Goal: Task Accomplishment & Management: Complete application form

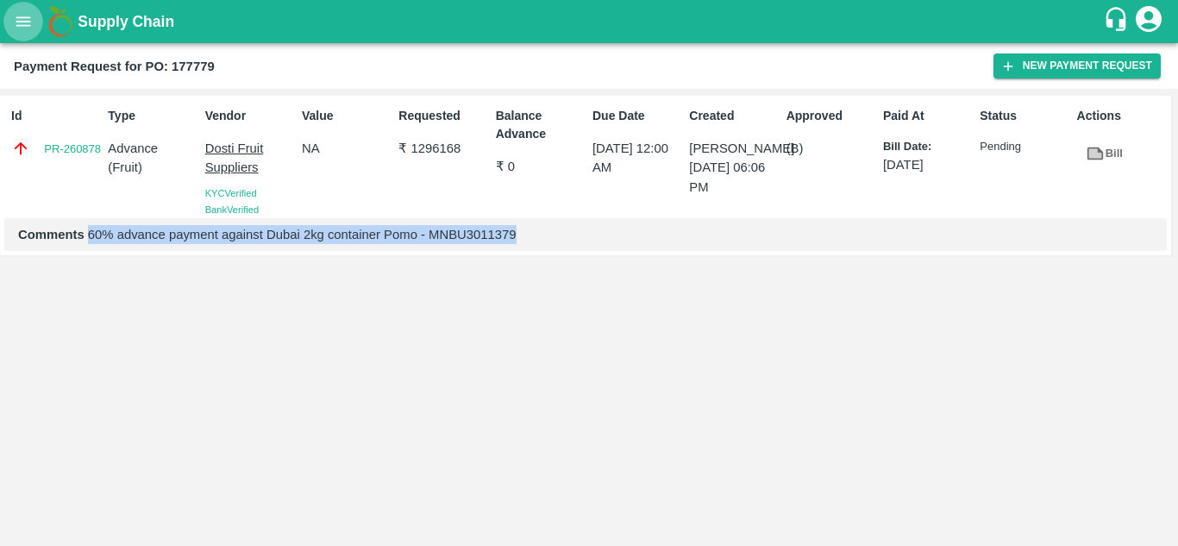
click at [22, 25] on icon "open drawer" at bounding box center [23, 20] width 15 height 9
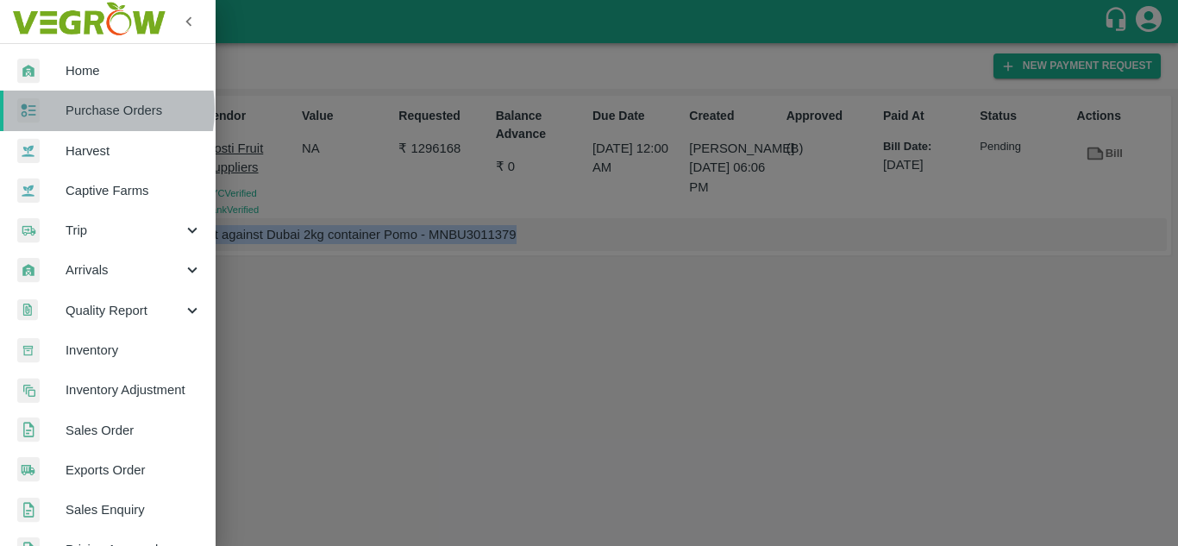
click at [90, 109] on span "Purchase Orders" at bounding box center [134, 110] width 136 height 19
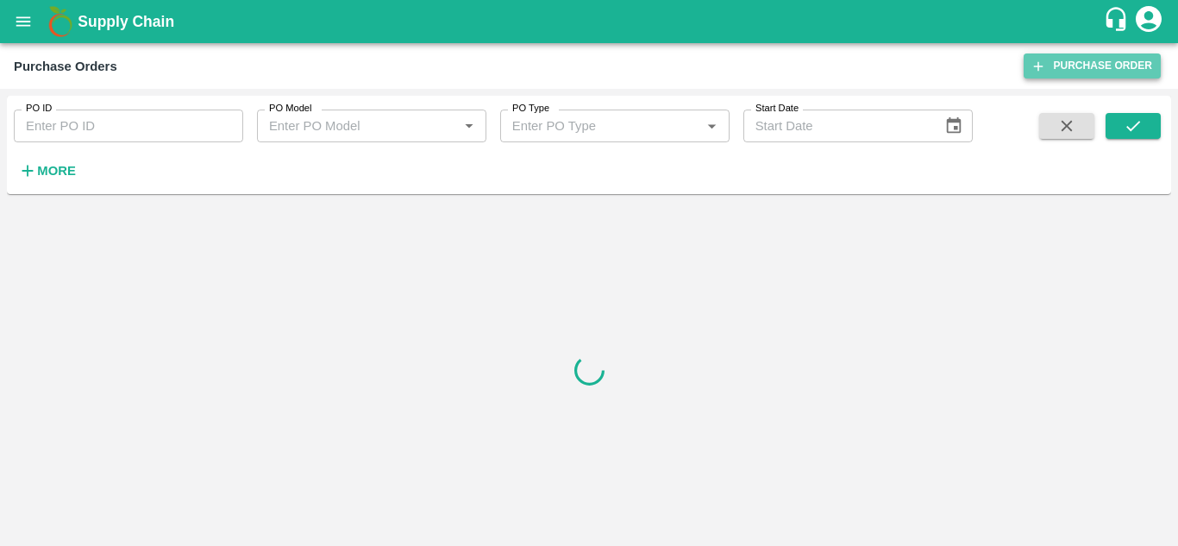
click at [1079, 59] on link "Purchase Order" at bounding box center [1091, 65] width 137 height 25
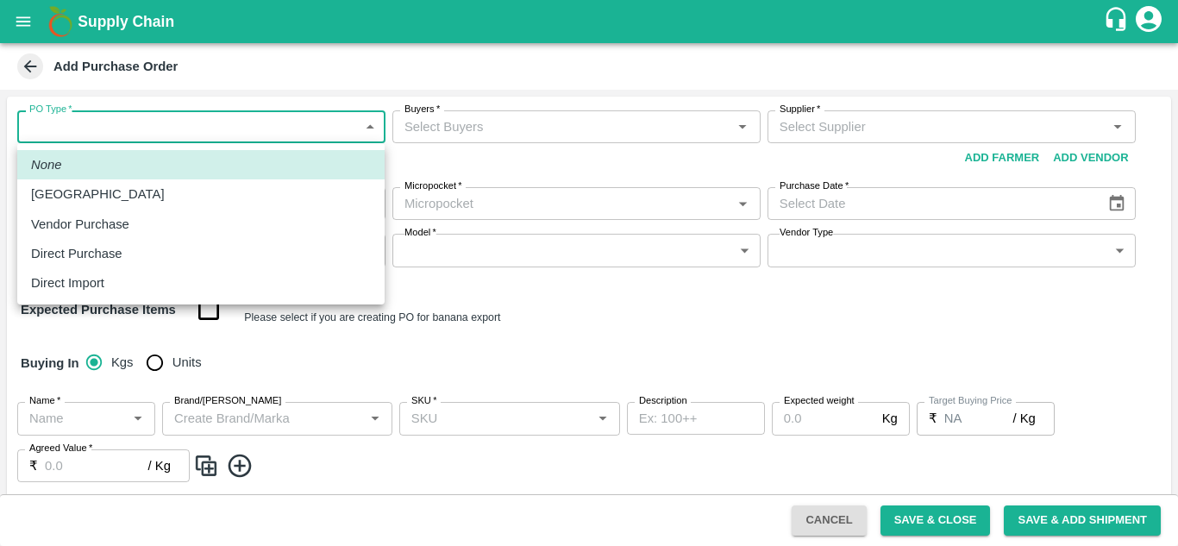
click at [110, 135] on body "Supply Chain Add Purchase Order PO Type   * ​ PO Type Buyers   * Buyers   * Sup…" at bounding box center [589, 273] width 1178 height 546
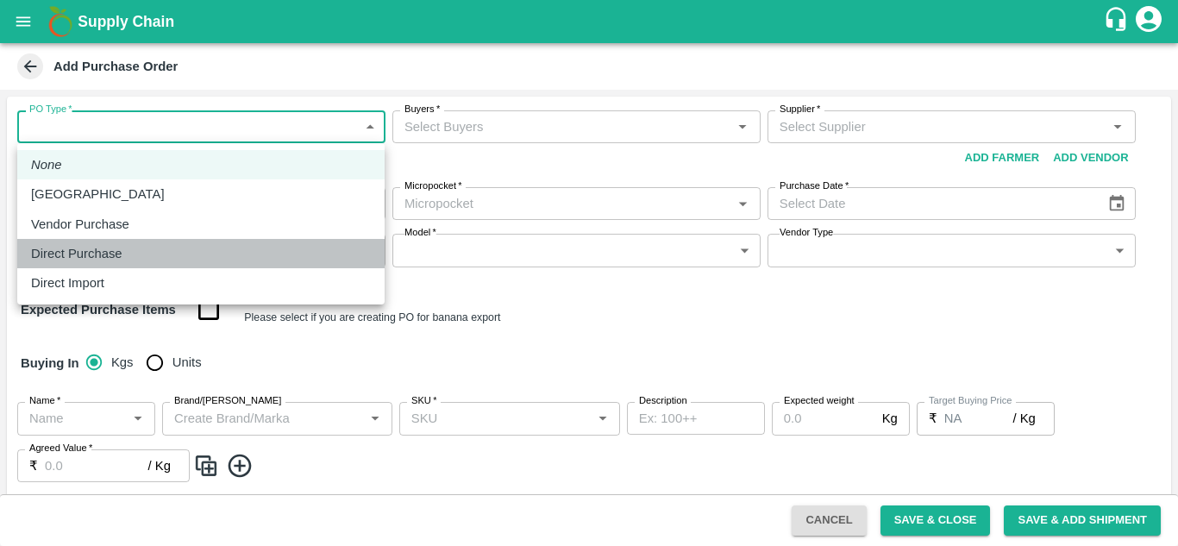
click at [135, 256] on div "Direct Purchase" at bounding box center [201, 253] width 340 height 19
type input "3"
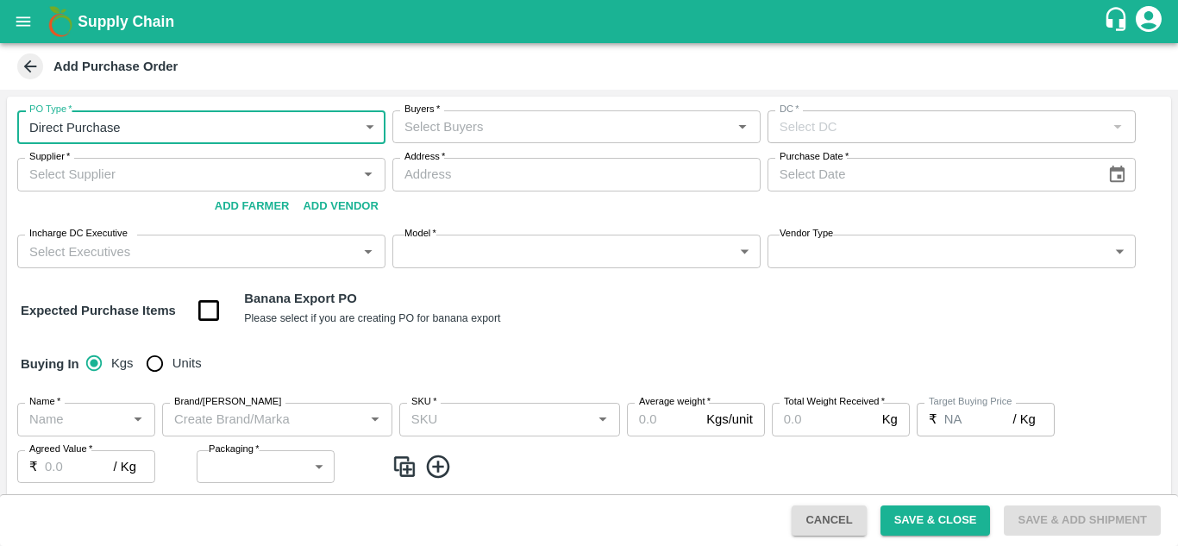
click at [560, 122] on input "Buyers   *" at bounding box center [561, 127] width 329 height 22
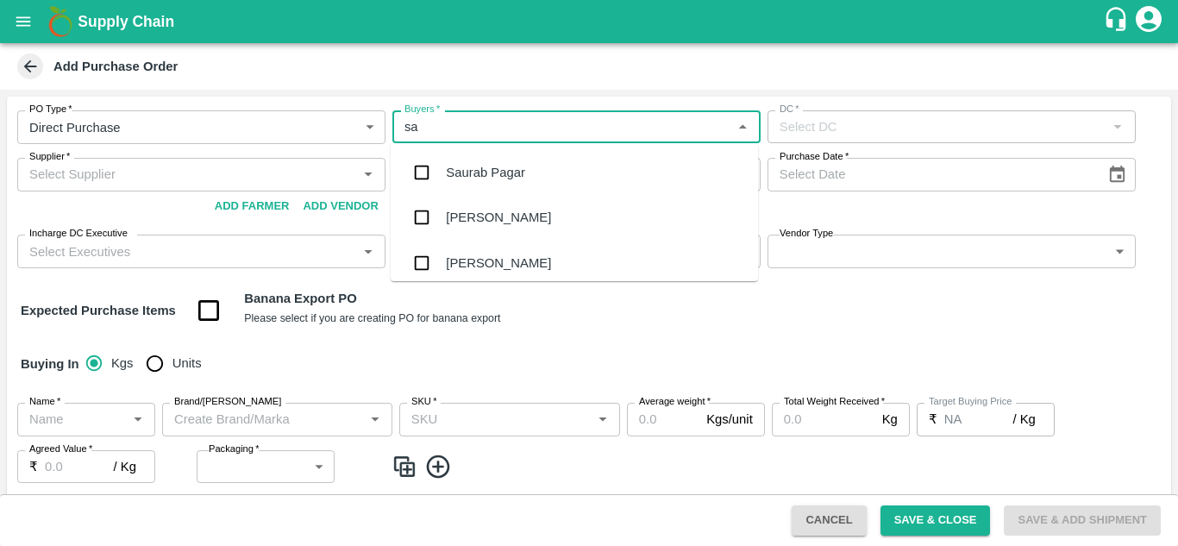
type input "sac"
click at [533, 182] on div "[PERSON_NAME]" at bounding box center [573, 172] width 367 height 45
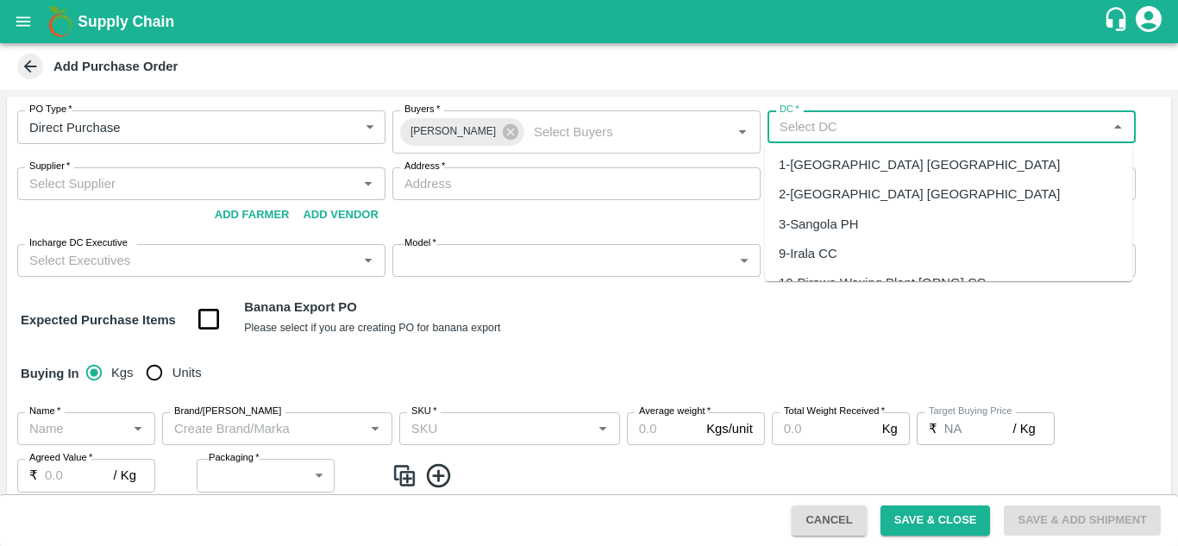
click at [827, 127] on input "DC   *" at bounding box center [936, 127] width 329 height 22
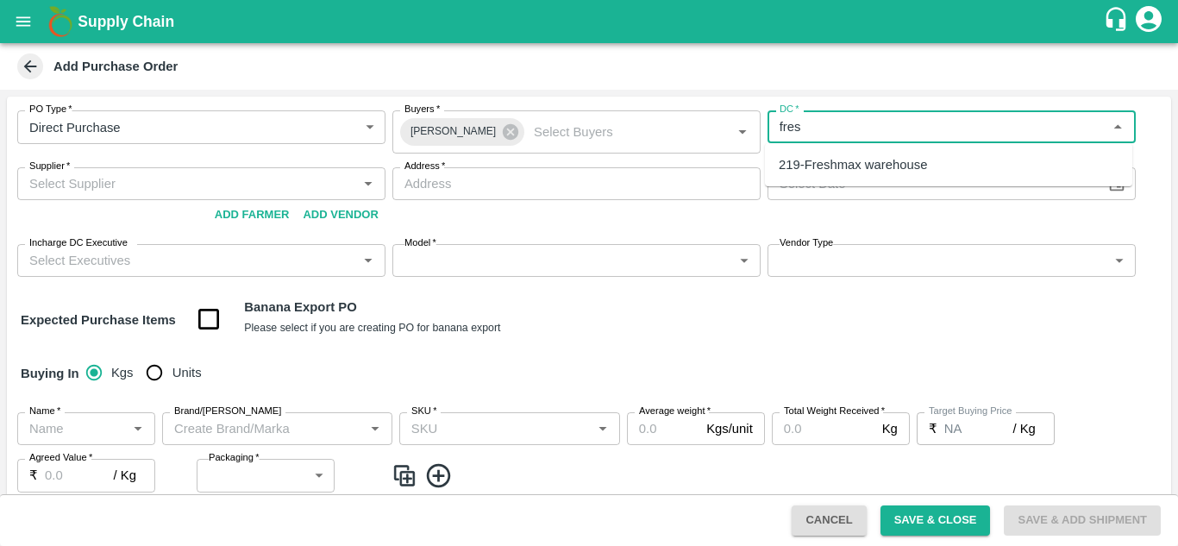
click at [833, 154] on div "219-Freshmax warehouse" at bounding box center [948, 164] width 367 height 29
type input "219-Freshmax warehouse"
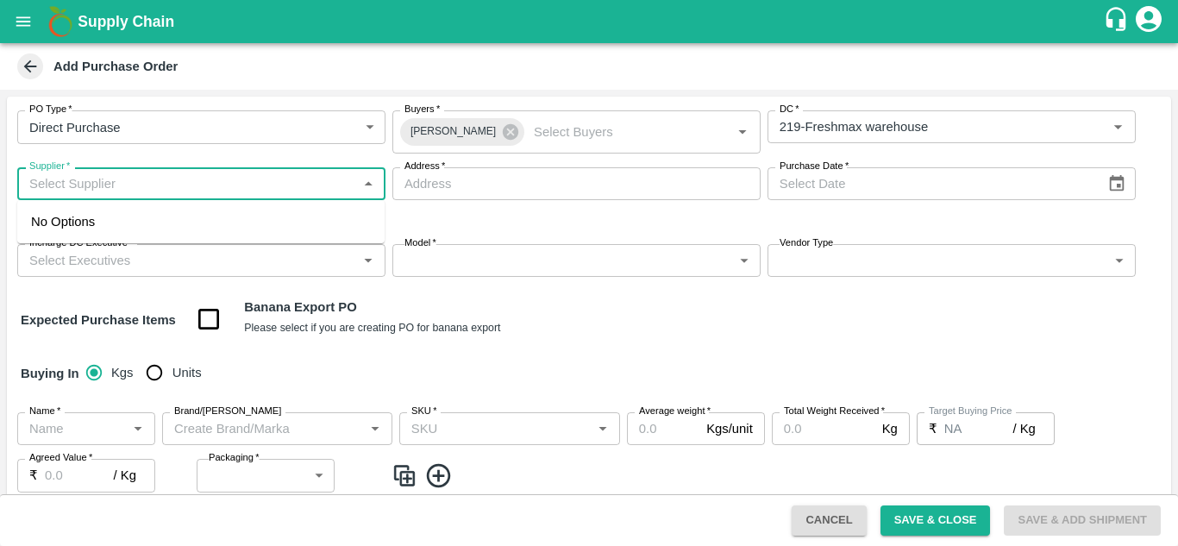
click at [54, 195] on input "Supplier   *" at bounding box center [186, 183] width 329 height 22
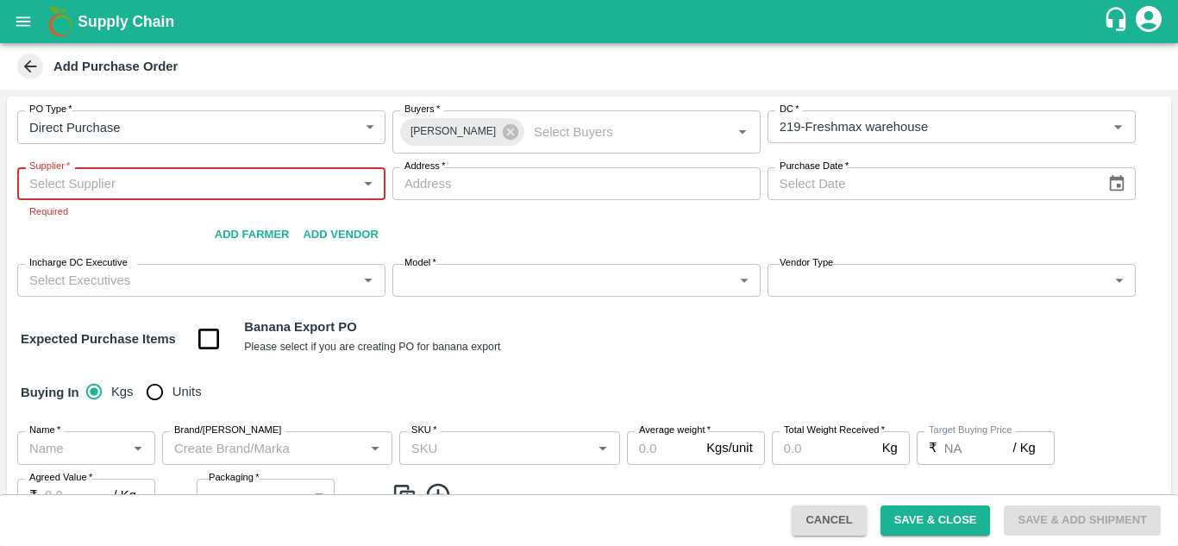
paste input "MOHAMMAD RAZAUR RAHMAN"
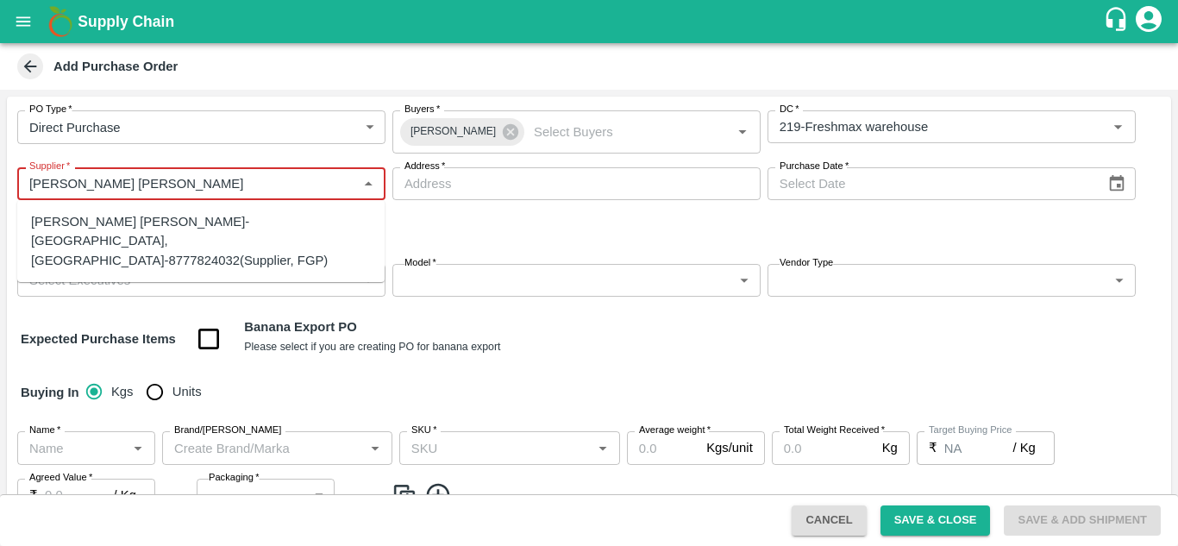
click at [212, 237] on div "Mohammad Razaur Rahman-Sangola, Solapur-8777824032(Supplier, FGP)" at bounding box center [201, 241] width 340 height 58
type input "Mohammad Razaur Rahman-Sangola, Solapur-8777824032(Supplier, FGP)"
type input "[GEOGRAPHIC_DATA], [GEOGRAPHIC_DATA], [GEOGRAPHIC_DATA], [GEOGRAPHIC_DATA]"
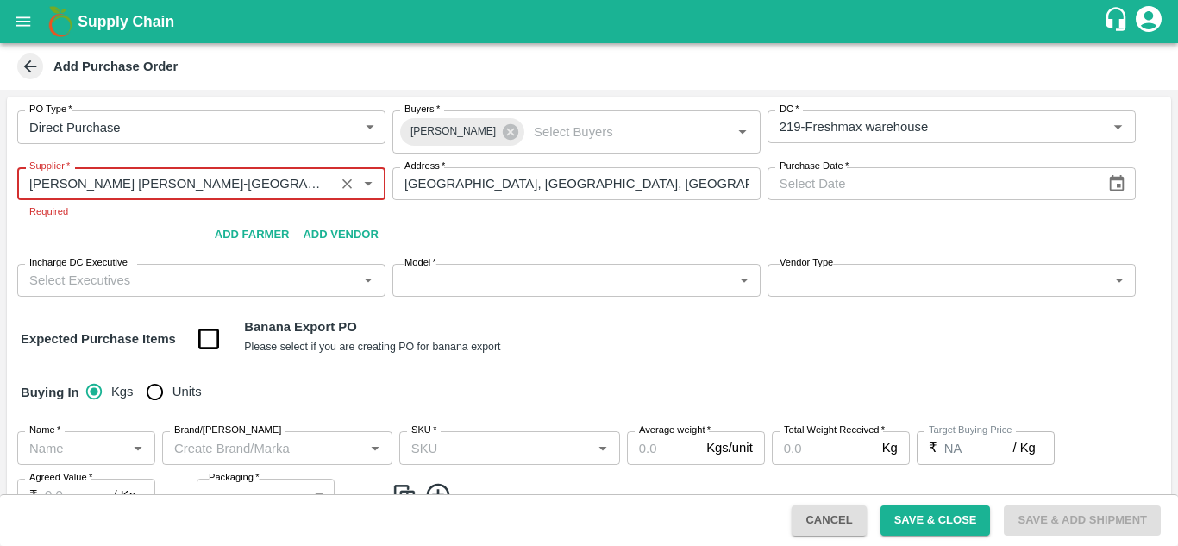
type input "Mohammad Razaur Rahman-Sangola, Solapur-8777824032(Supplier, FGP)"
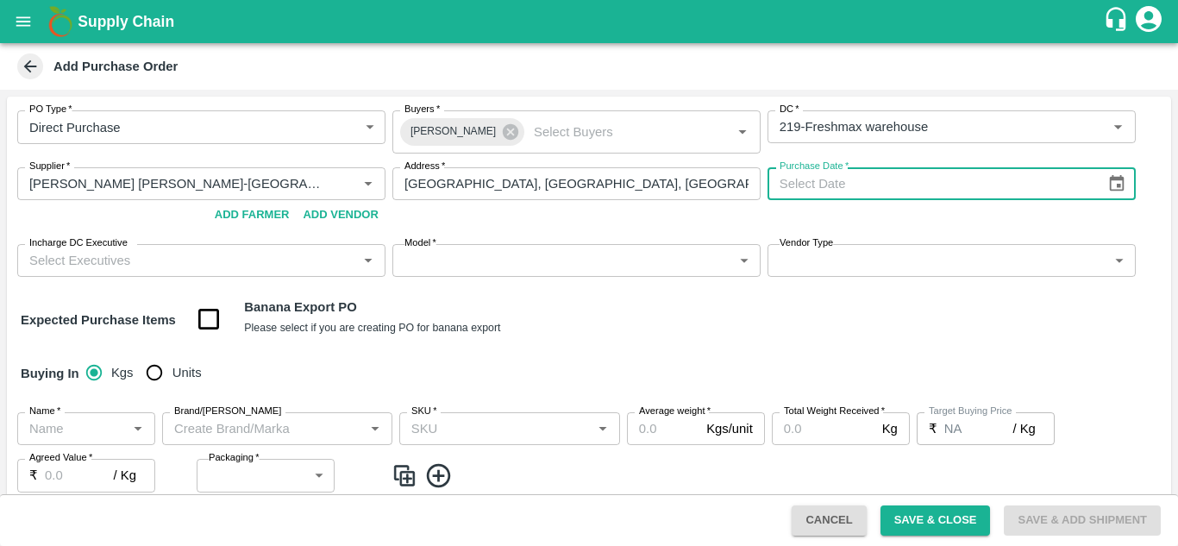
type input "DD/MM/YYYY"
click at [819, 181] on input "DD/MM/YYYY" at bounding box center [930, 183] width 327 height 33
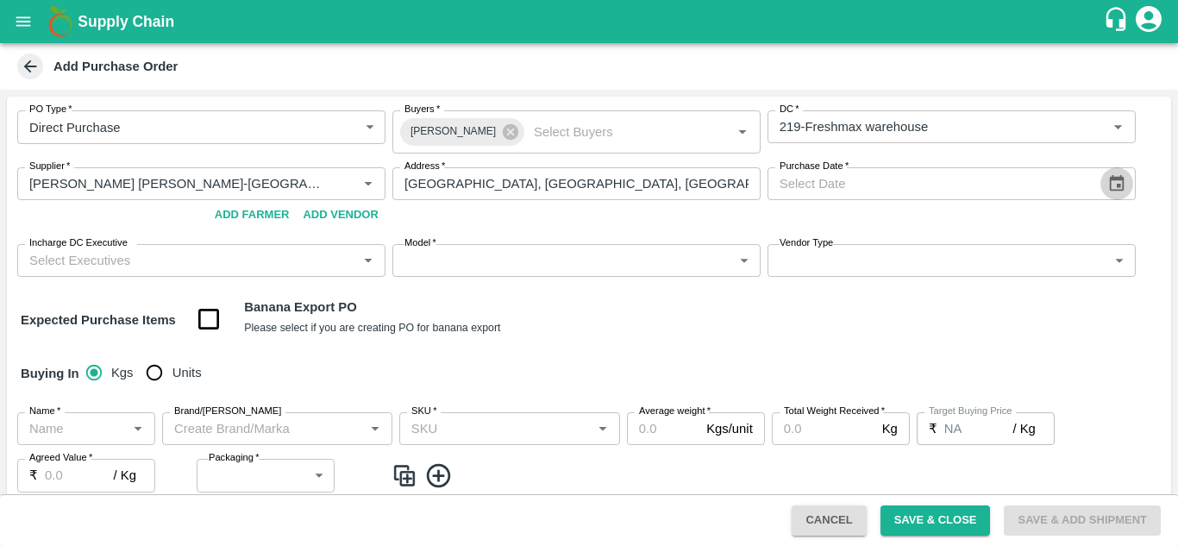
click at [1107, 176] on icon "Choose date" at bounding box center [1116, 183] width 19 height 19
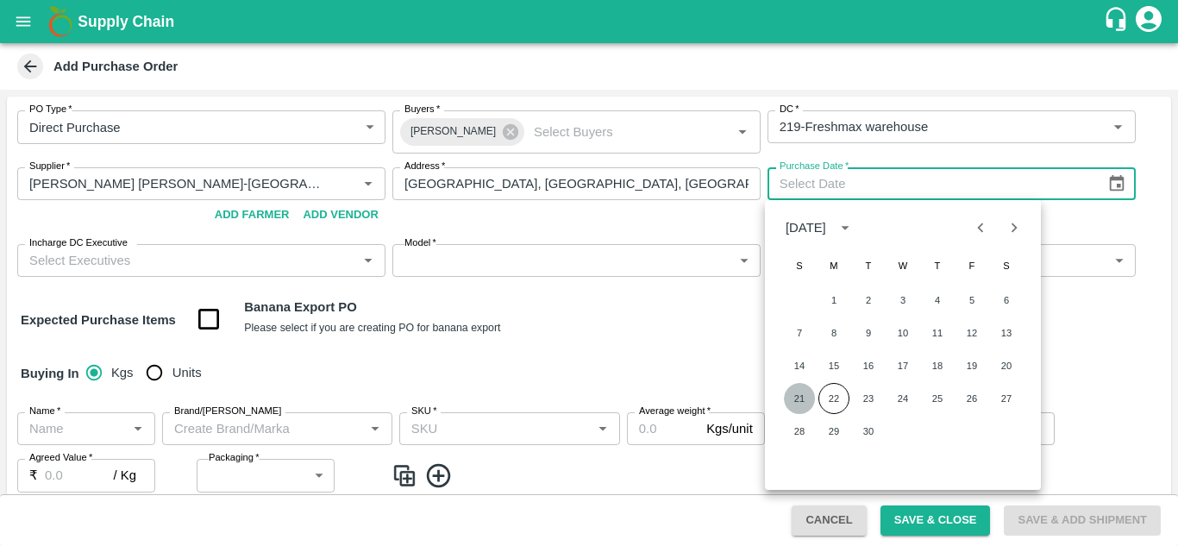
click at [810, 399] on button "21" at bounding box center [799, 398] width 31 height 31
type input "21/09/2025"
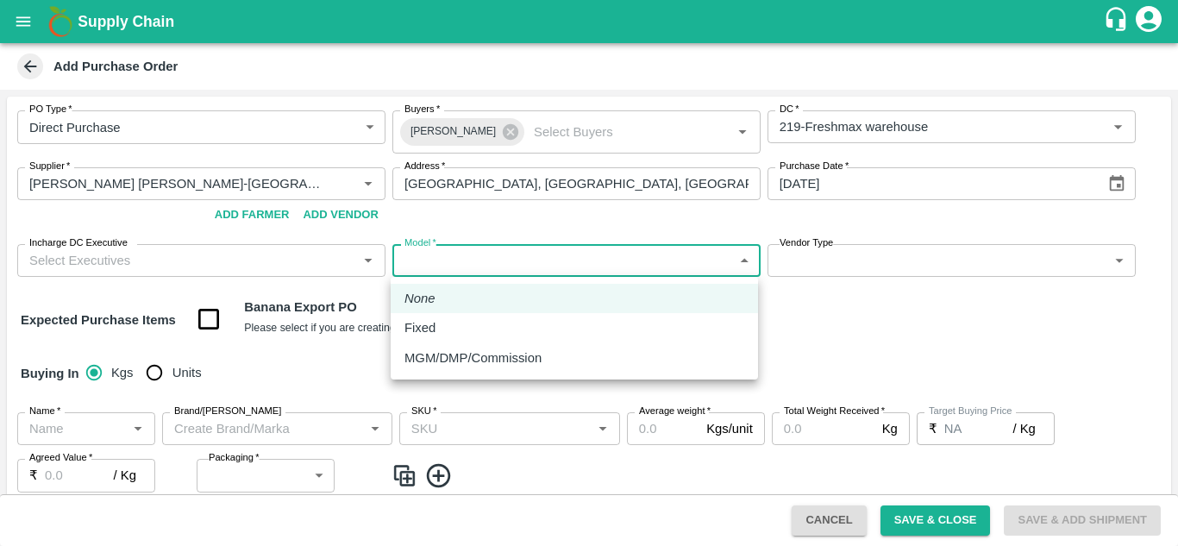
click at [461, 254] on body "Supply Chain Add Purchase Order PO Type   * Direct Purchase 3 PO Type Buyers   …" at bounding box center [589, 273] width 1178 height 546
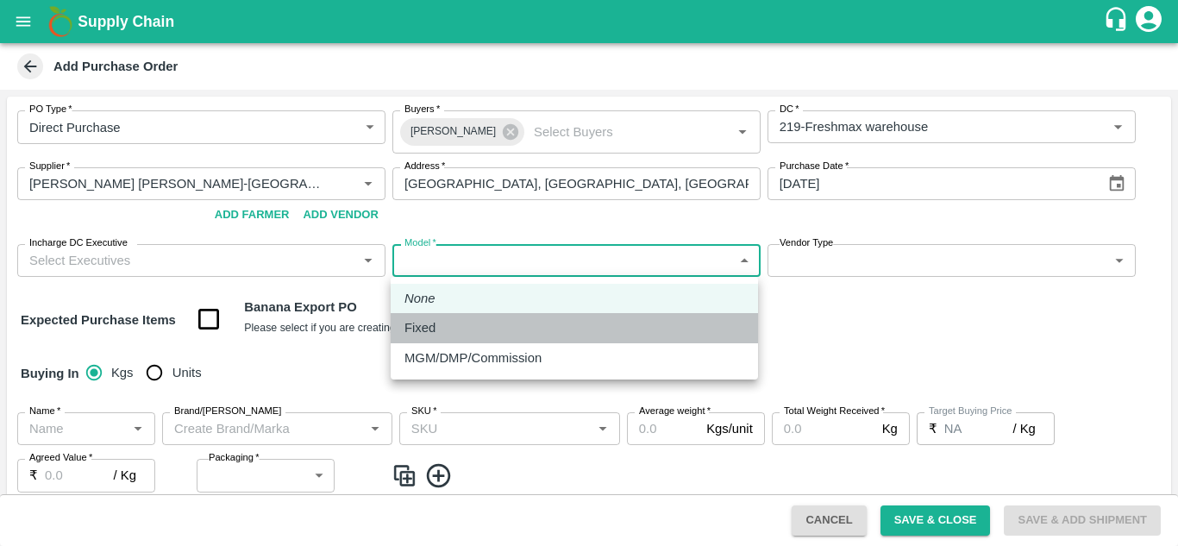
click at [469, 331] on div "Fixed" at bounding box center [574, 327] width 340 height 19
type input "Fixed"
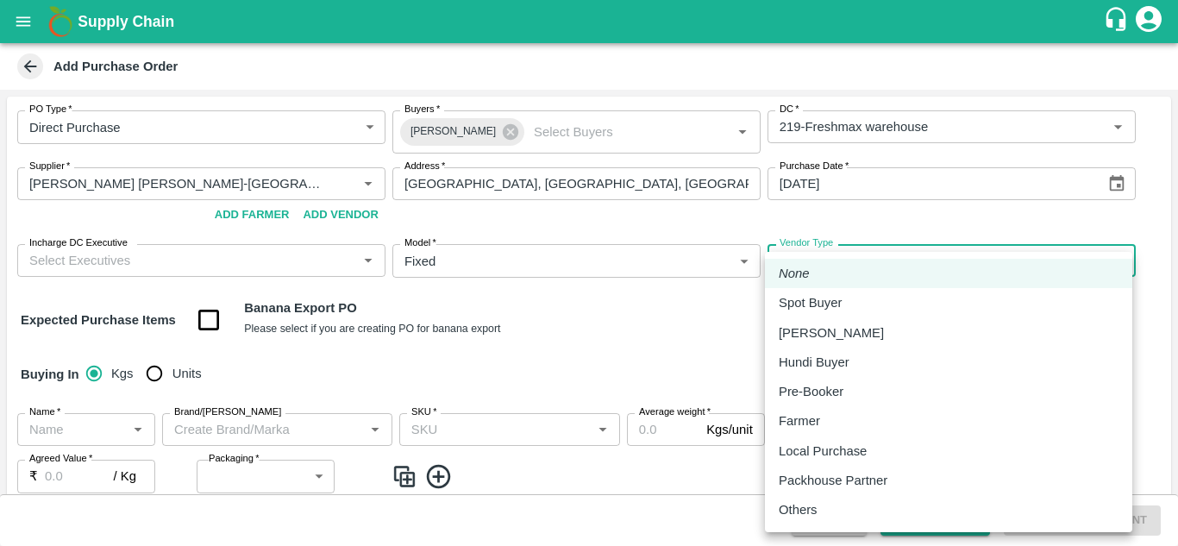
click at [879, 252] on body "Supply Chain Add Purchase Order PO Type   * Direct Purchase 3 PO Type Buyers   …" at bounding box center [589, 273] width 1178 height 546
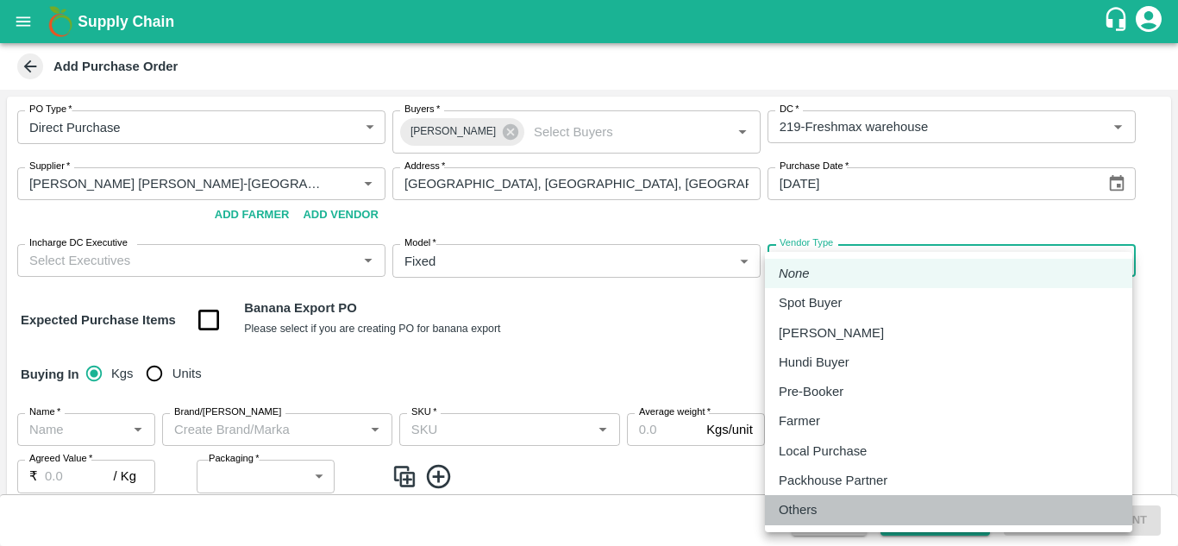
click at [820, 520] on li "Others" at bounding box center [948, 509] width 367 height 29
type input "OTHER"
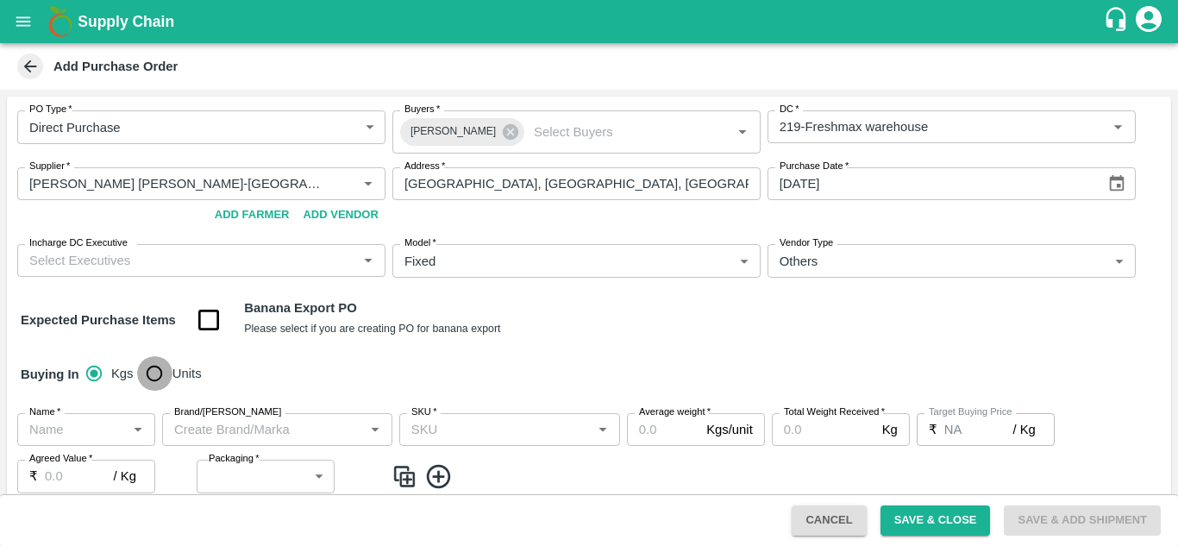
click at [168, 377] on input "Units" at bounding box center [154, 373] width 34 height 34
radio input "true"
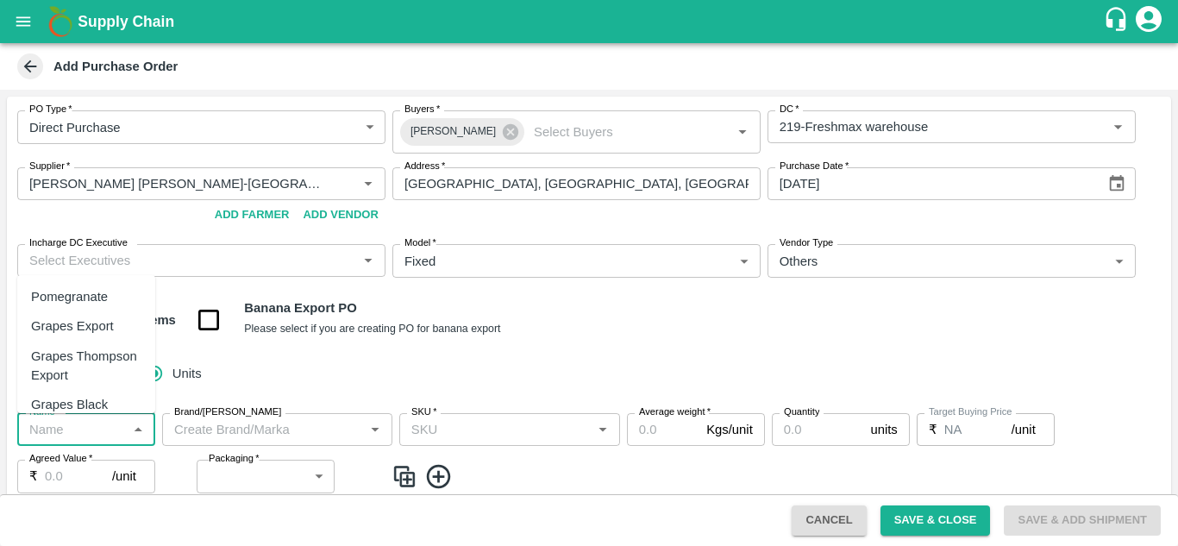
click at [94, 423] on input "Name   *" at bounding box center [71, 429] width 99 height 22
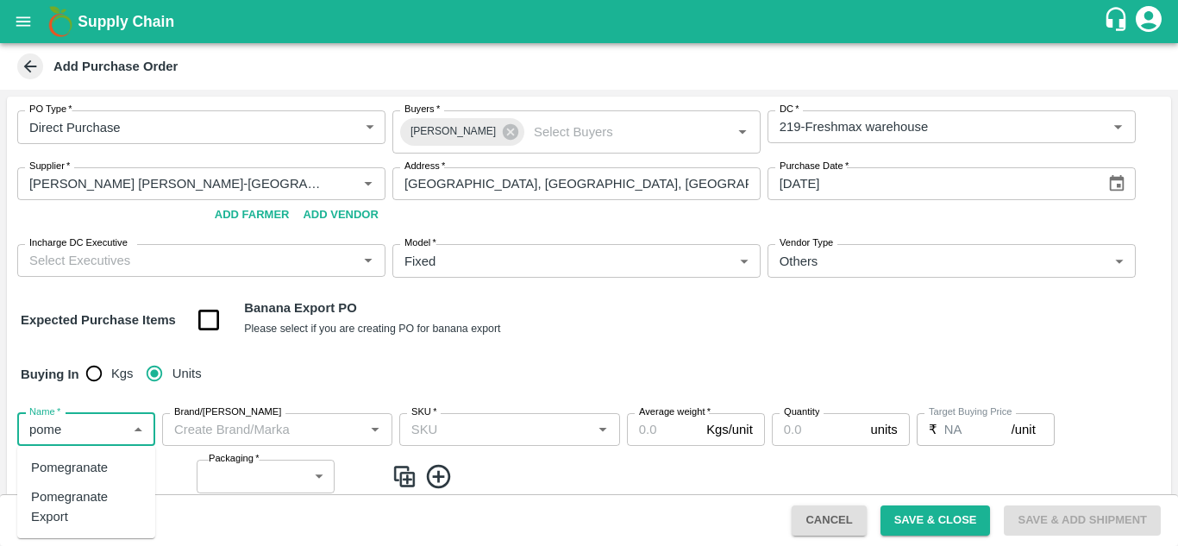
click at [57, 509] on div "Pomegranate Export" at bounding box center [86, 506] width 110 height 39
type input "Pomegranate Export"
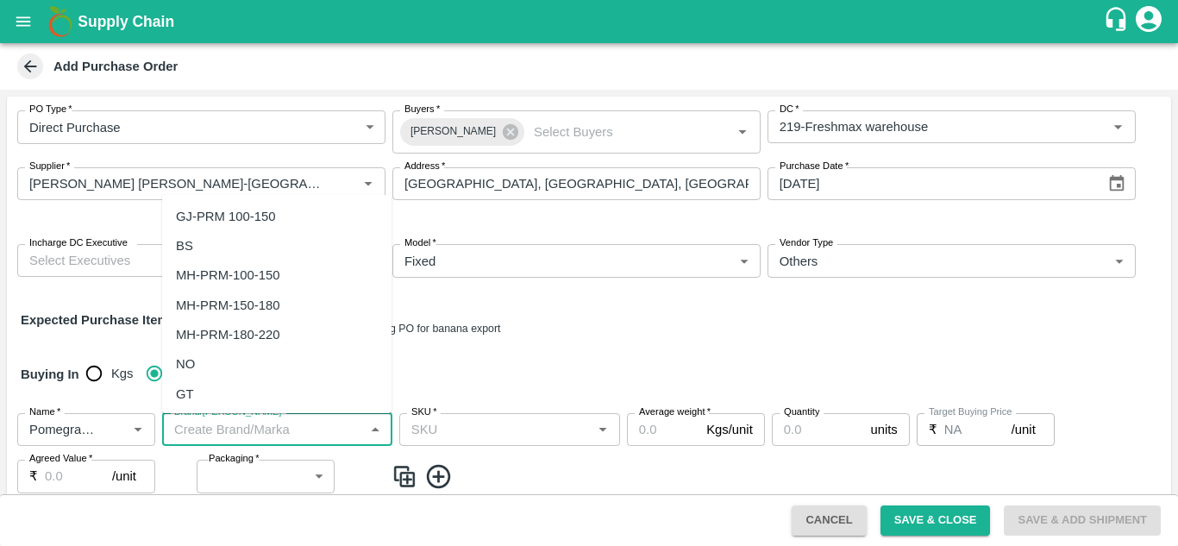
click at [319, 426] on input "Brand/[PERSON_NAME]" at bounding box center [262, 429] width 191 height 22
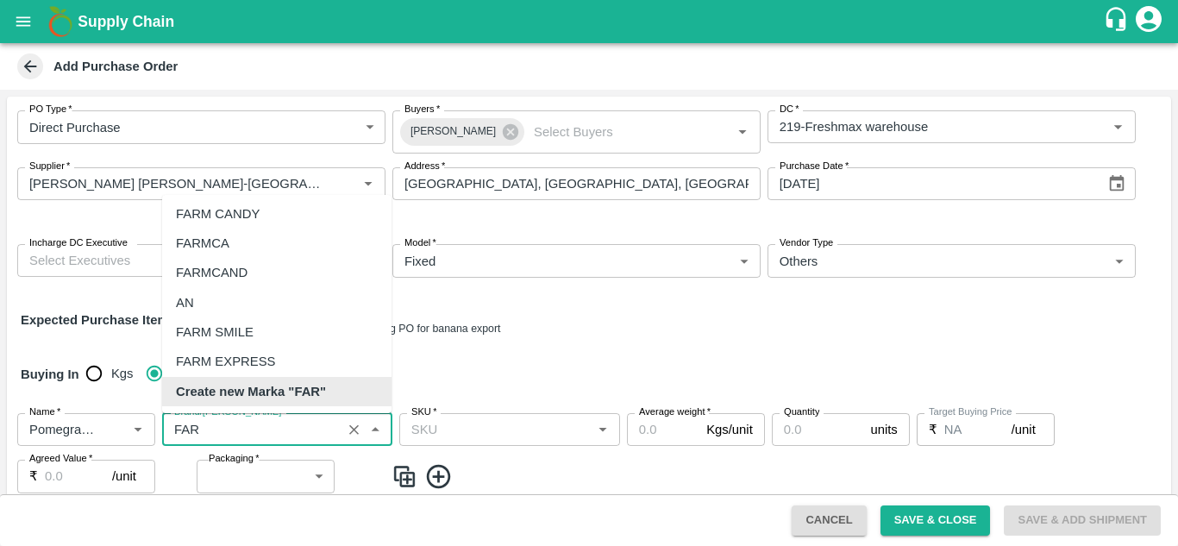
scroll to position [3, 0]
click at [248, 209] on div "FARM CANDY" at bounding box center [218, 213] width 84 height 19
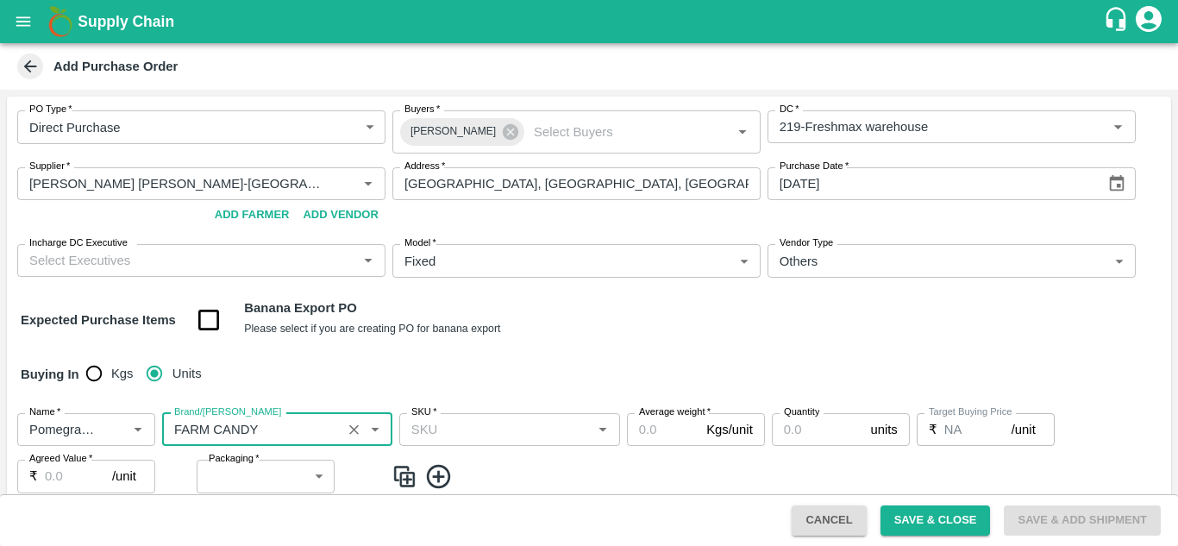
type input "FARM CANDY"
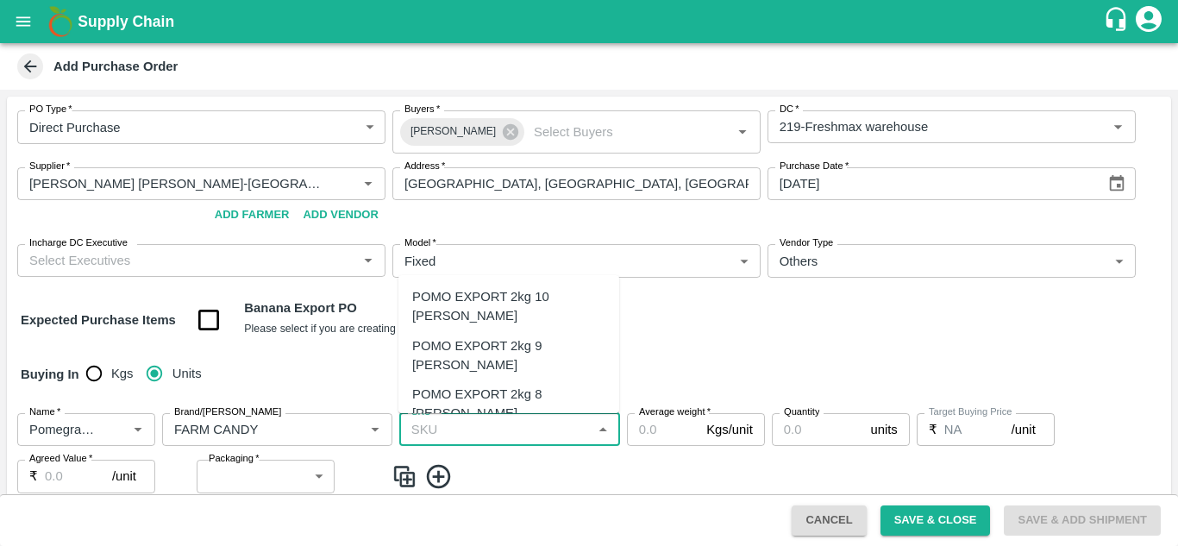
click at [487, 427] on input "SKU   *" at bounding box center [495, 429] width 182 height 22
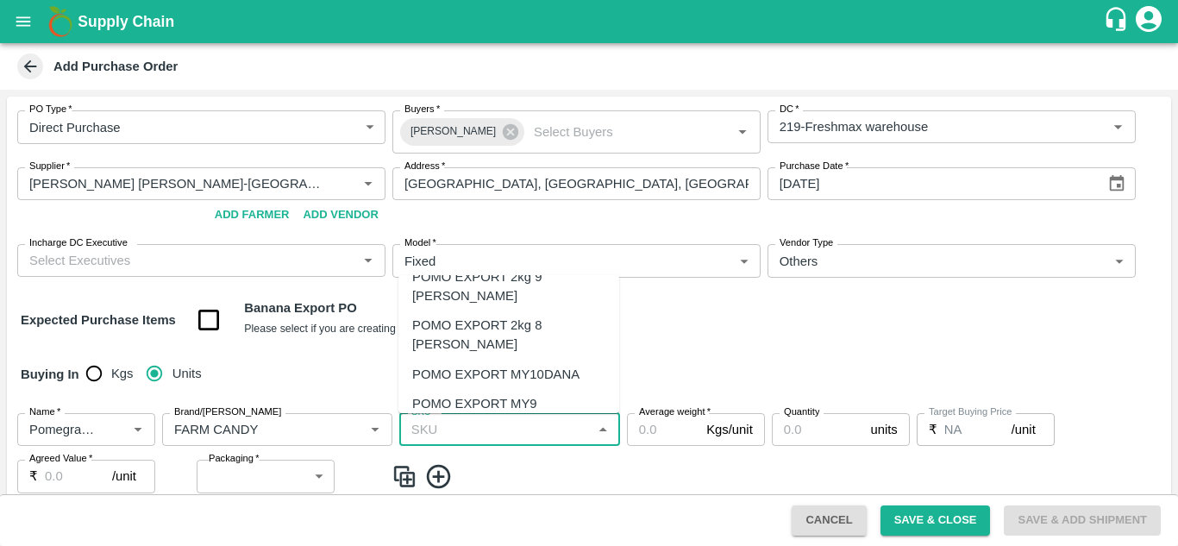
scroll to position [70, 0]
click at [514, 442] on div "POMO EXPORT MY12 DANA" at bounding box center [497, 451] width 171 height 19
type input "POMO EXPORT MY12 DANA"
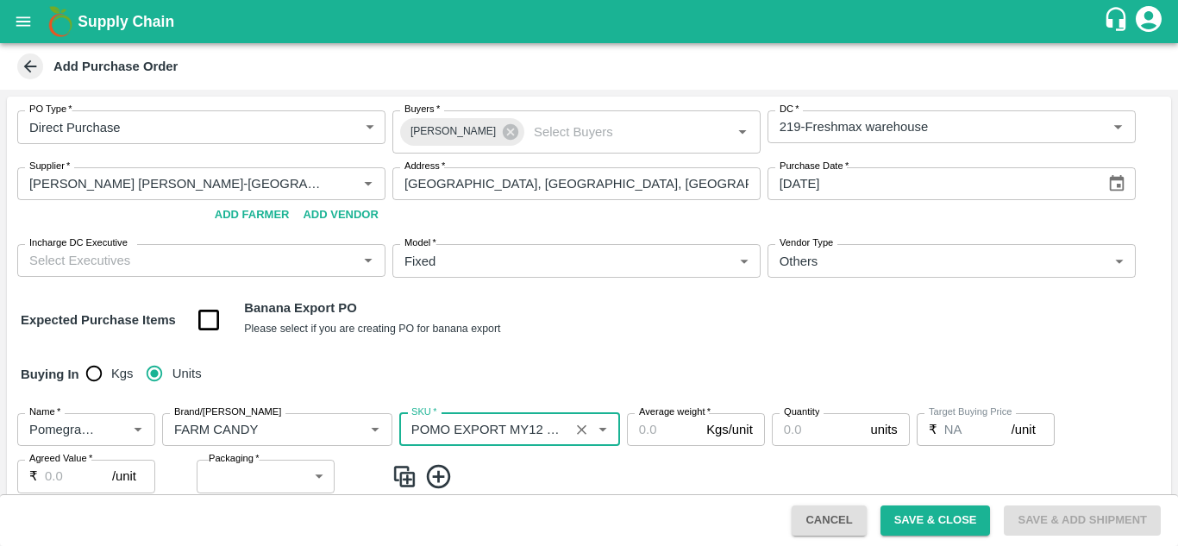
click at [653, 443] on input "Average weight   *" at bounding box center [663, 429] width 72 height 33
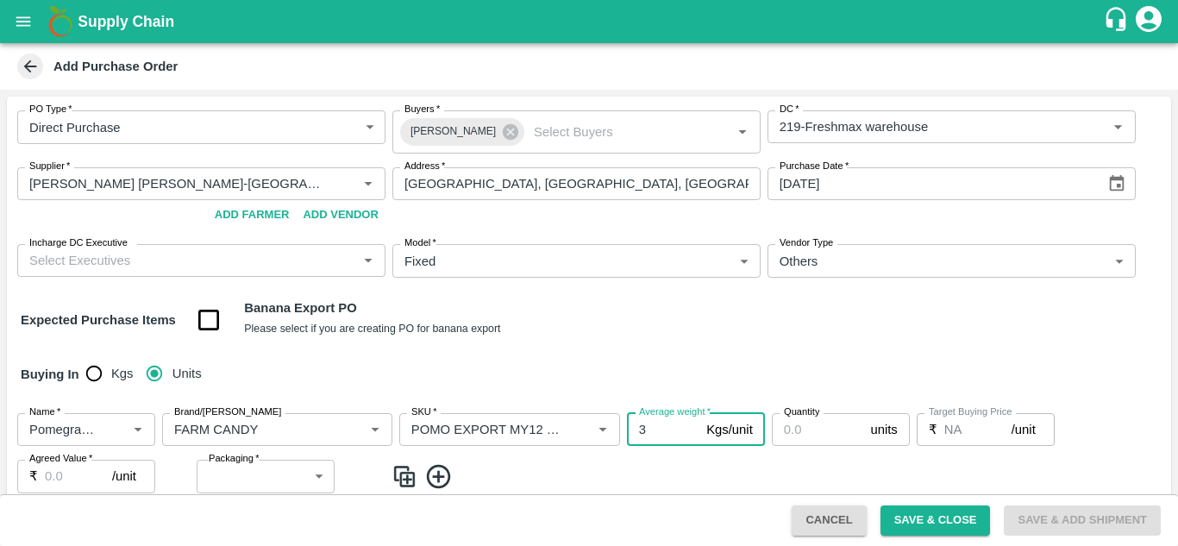
type input "3"
click at [816, 436] on input "Quantity" at bounding box center [818, 429] width 92 height 33
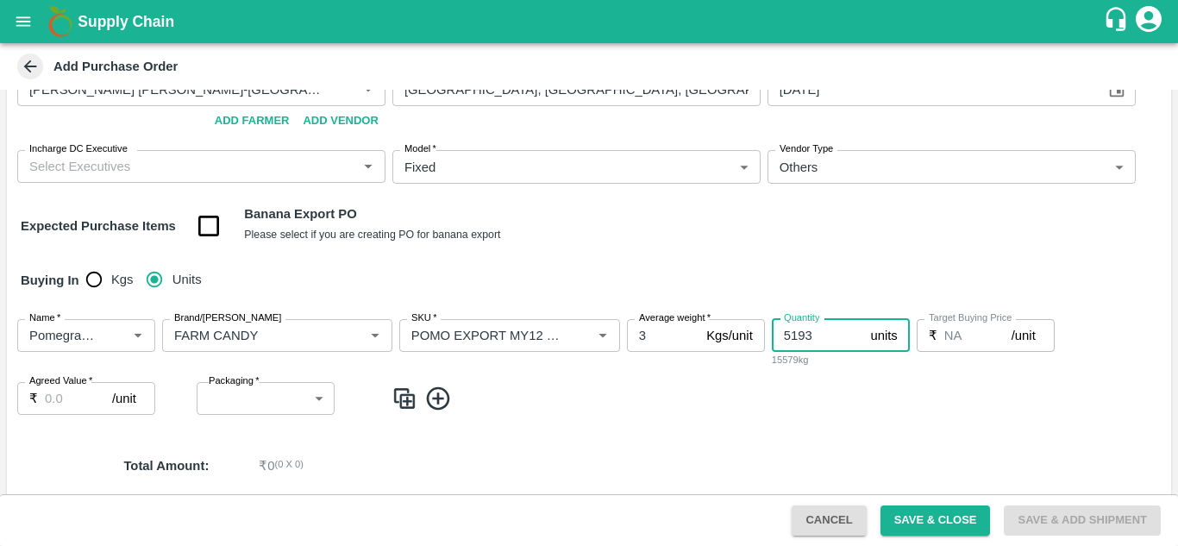
scroll to position [97, 0]
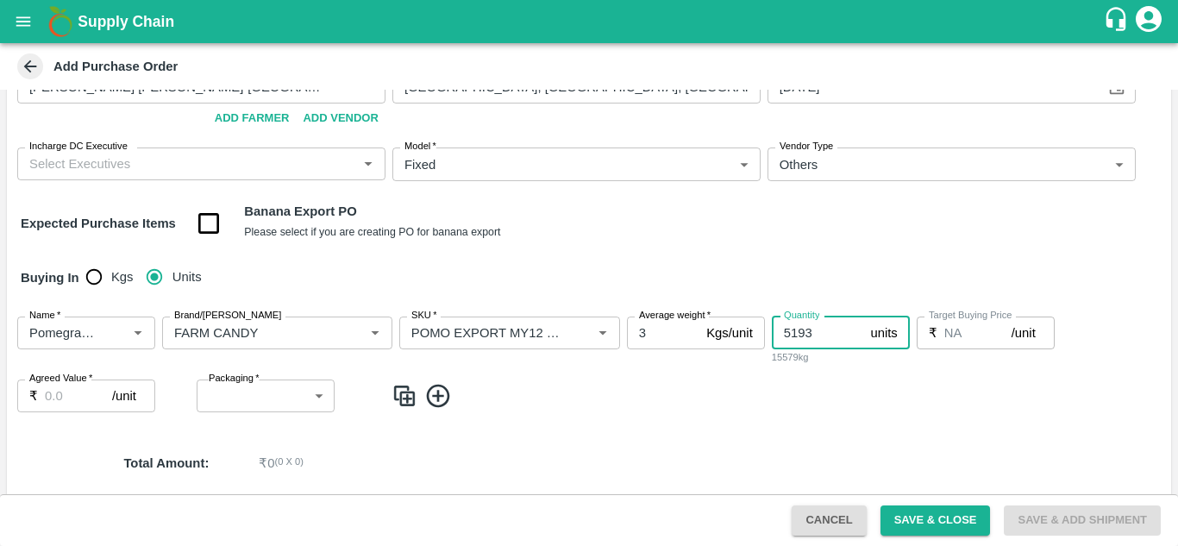
type input "5193"
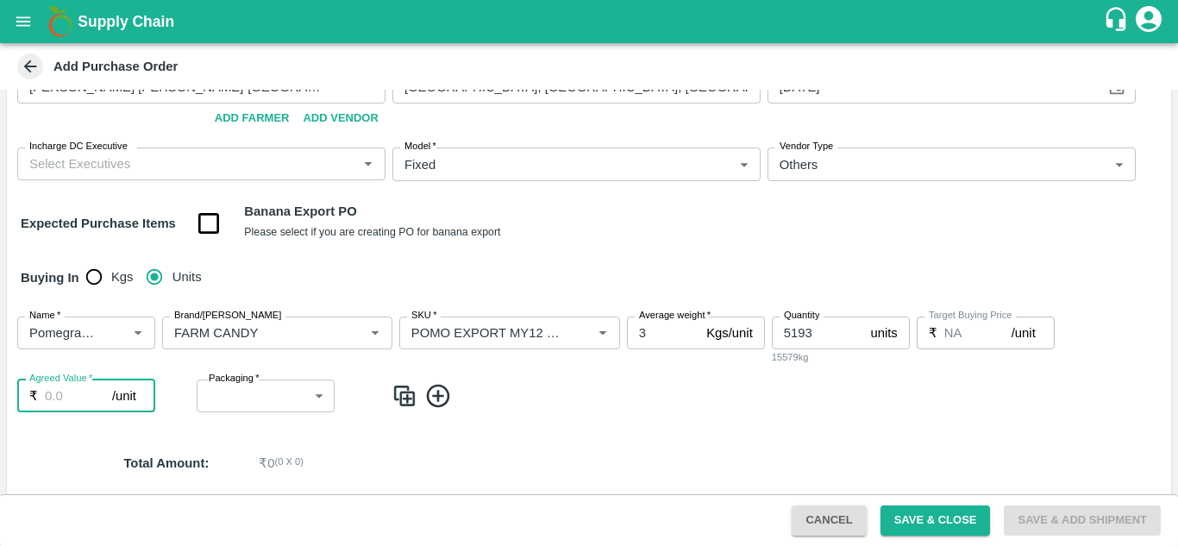
click at [56, 396] on input "Agreed Value   *" at bounding box center [78, 395] width 67 height 33
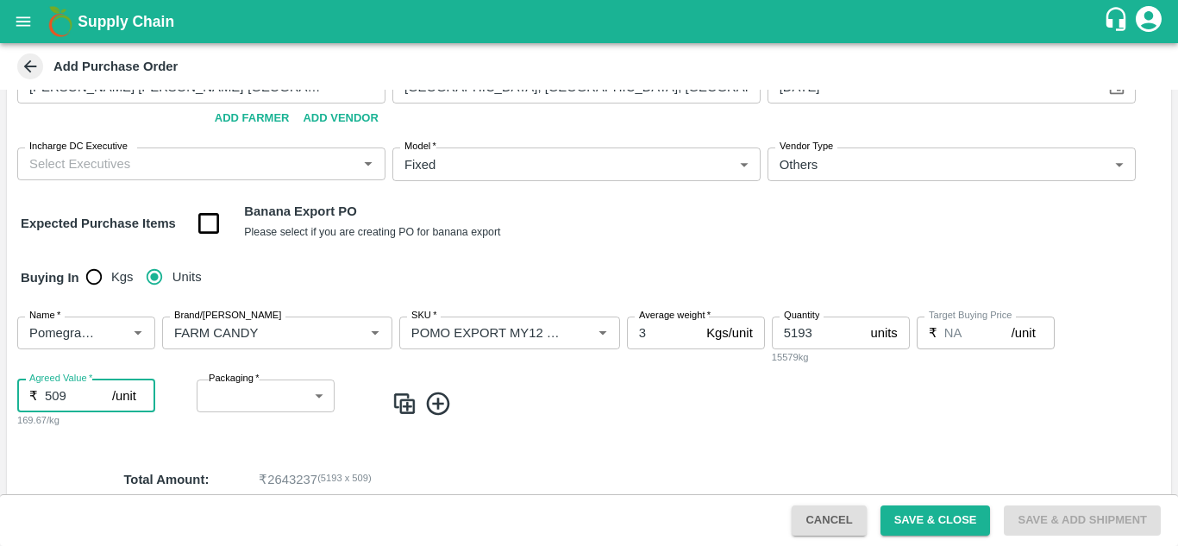
type input "509"
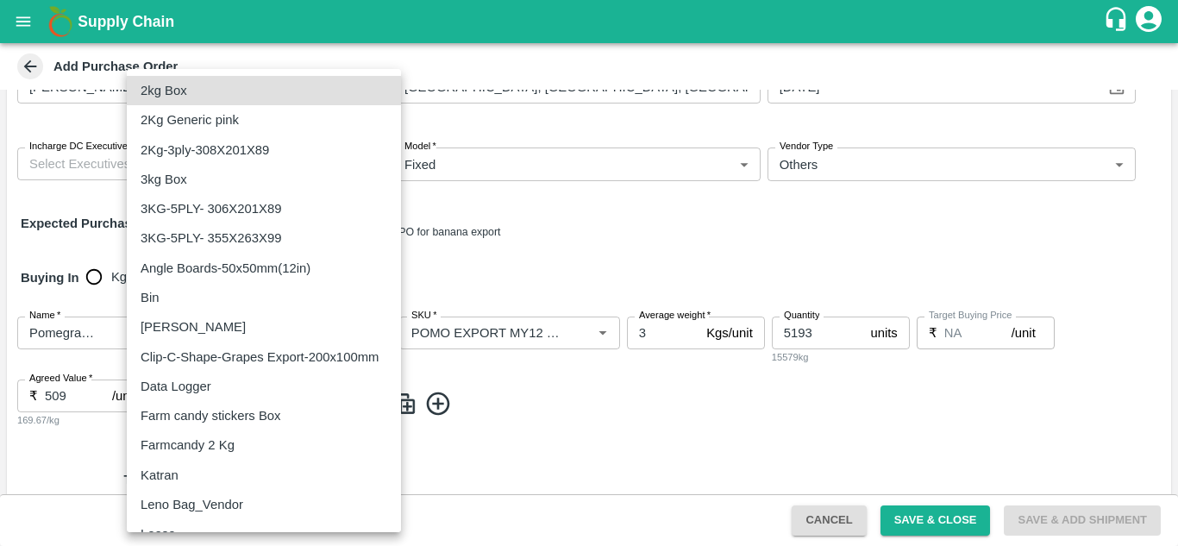
click at [230, 388] on body "Supply Chain Add Purchase Order PO Type   * Direct Purchase 3 PO Type Buyers   …" at bounding box center [589, 273] width 1178 height 546
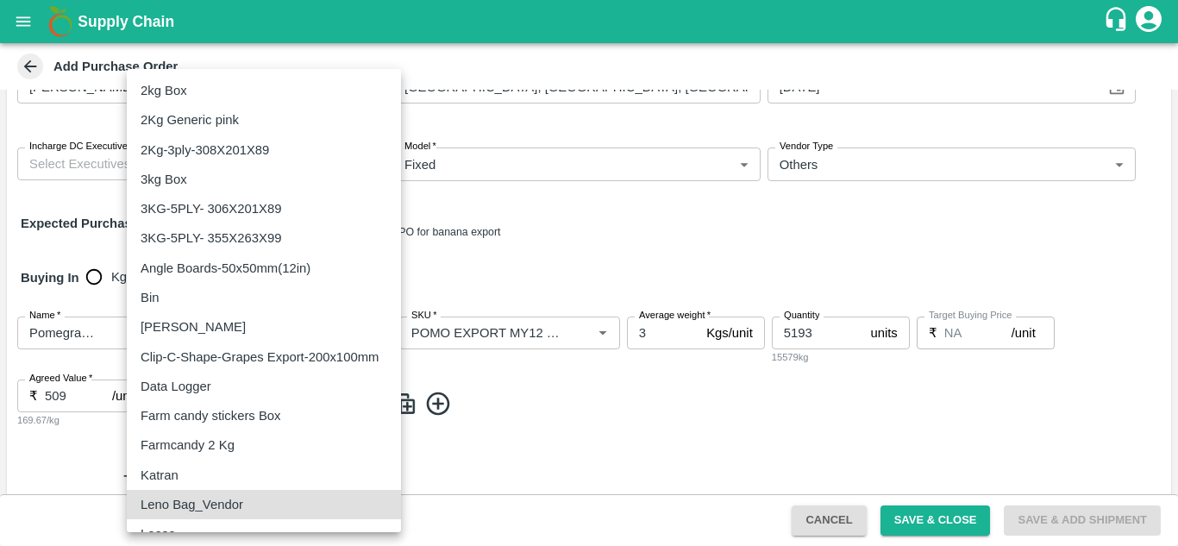
scroll to position [17, 0]
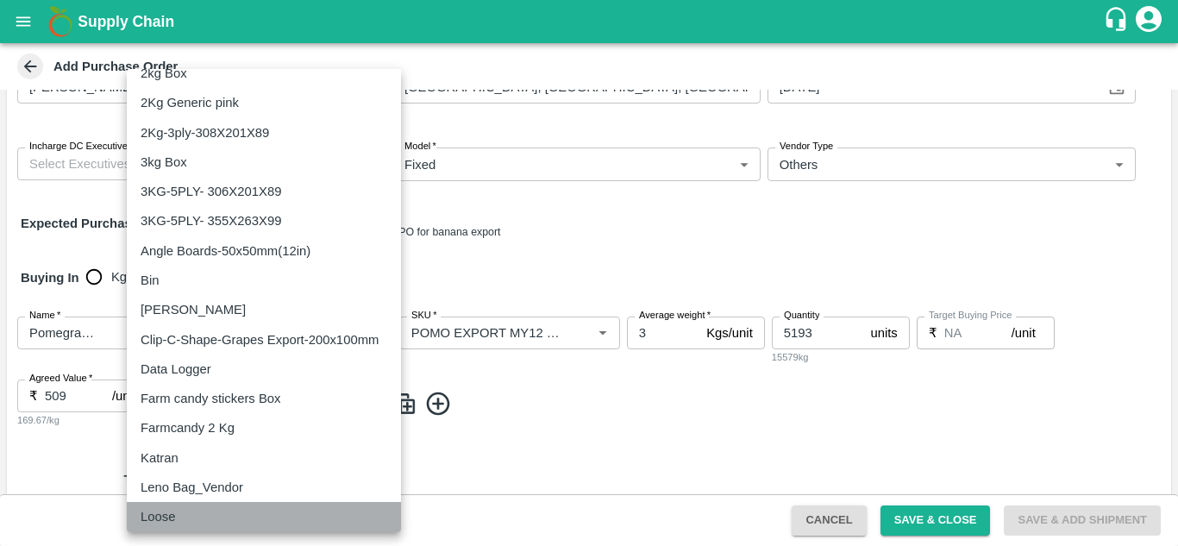
click at [206, 518] on div "Loose" at bounding box center [264, 516] width 247 height 19
type input "258"
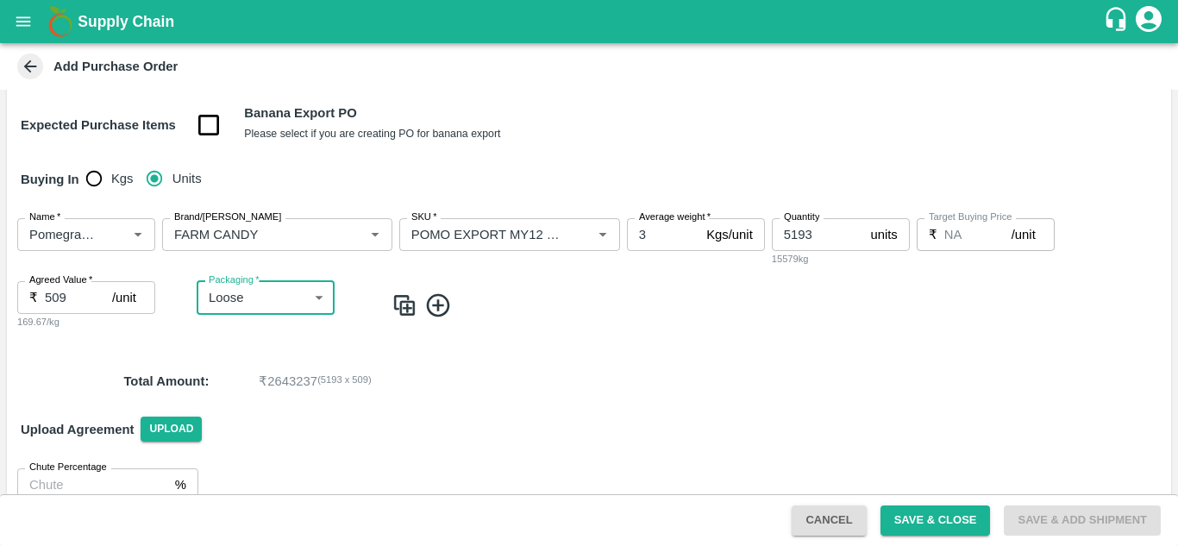
scroll to position [196, 0]
click at [929, 510] on button "Save & Close" at bounding box center [935, 520] width 110 height 30
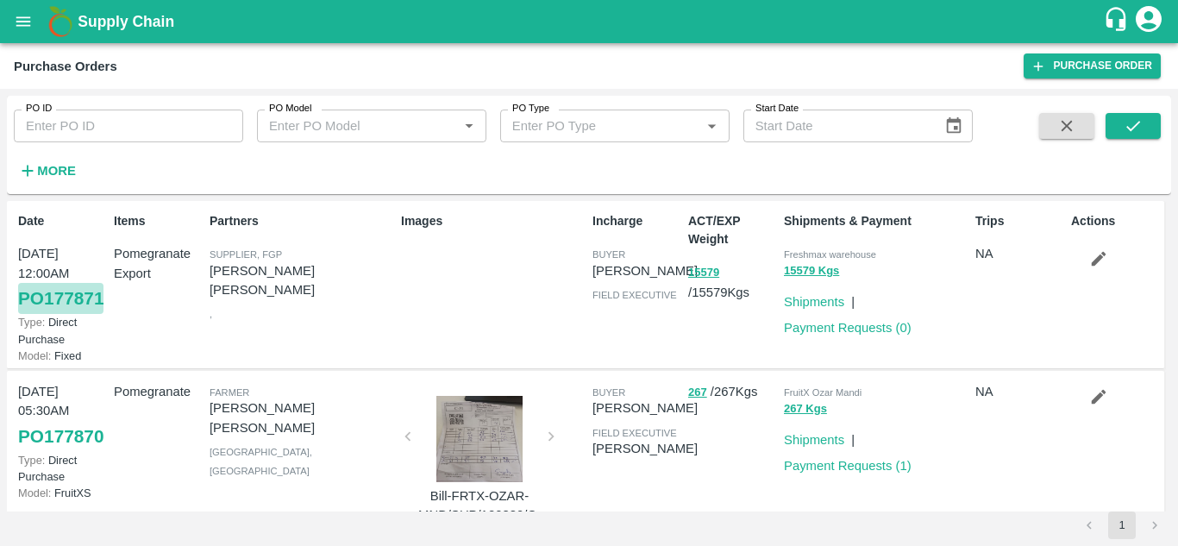
click at [47, 314] on link "PO 177871" at bounding box center [60, 298] width 85 height 31
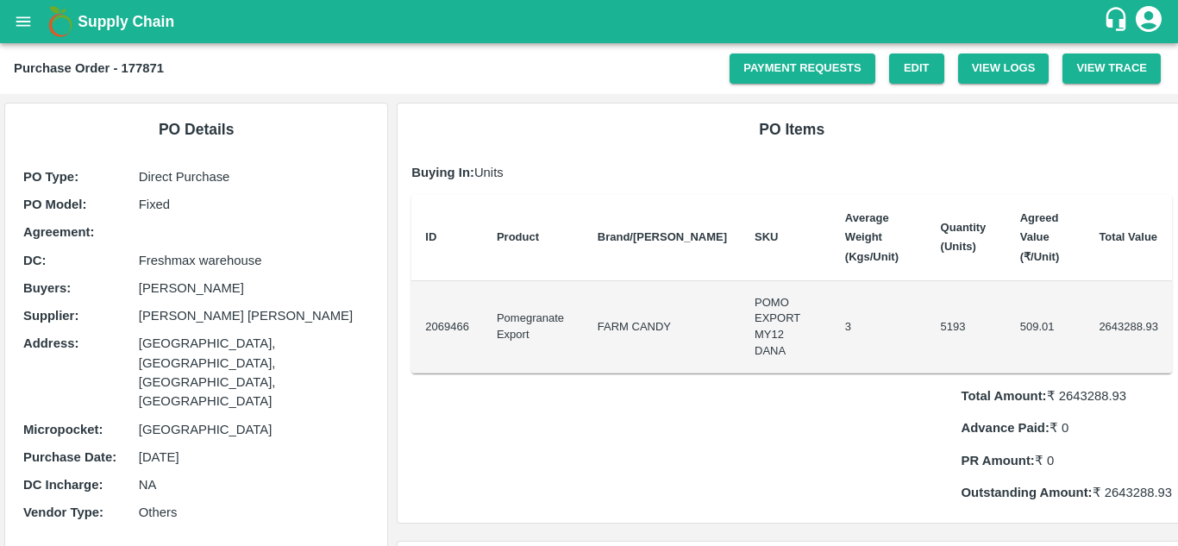
click at [152, 66] on b "Purchase Order - 177871" at bounding box center [89, 68] width 150 height 14
copy b "177871"
